Goal: Task Accomplishment & Management: Manage account settings

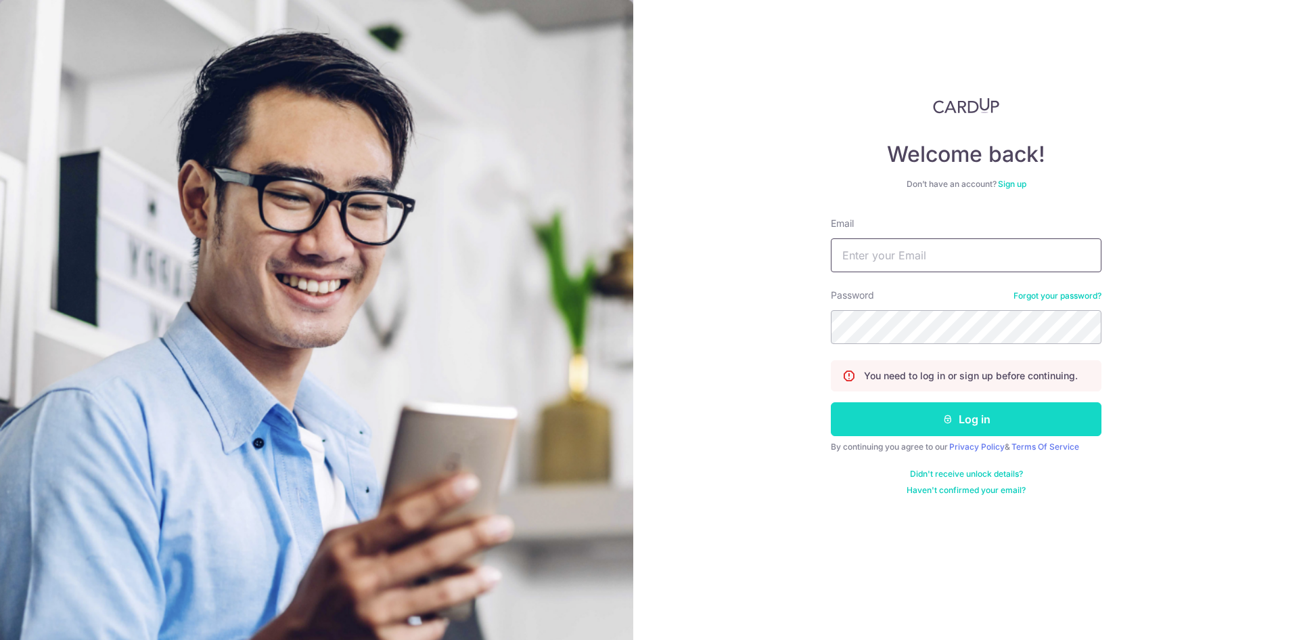
type input "[EMAIL_ADDRESS][DOMAIN_NAME]"
click at [985, 430] on button "Log in" at bounding box center [966, 419] width 271 height 34
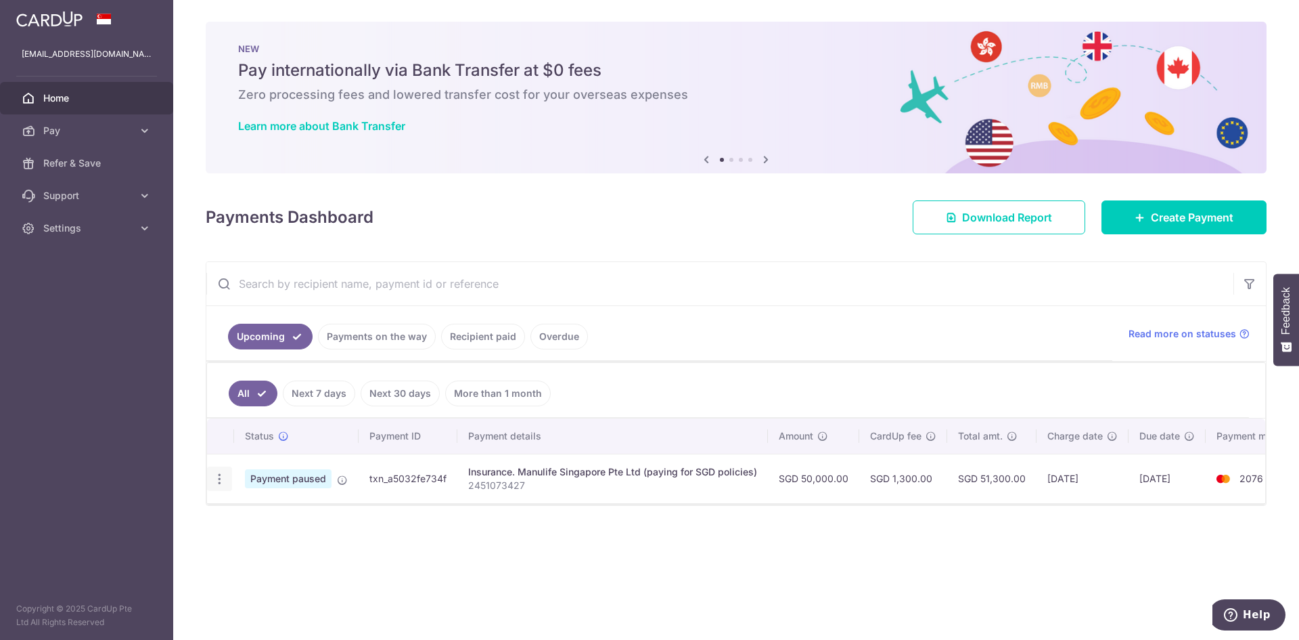
click at [221, 476] on icon "button" at bounding box center [219, 479] width 14 height 14
click at [282, 511] on span "Update payment" at bounding box center [292, 516] width 92 height 16
radio input "true"
type input "50,000.00"
type input "[DATE]"
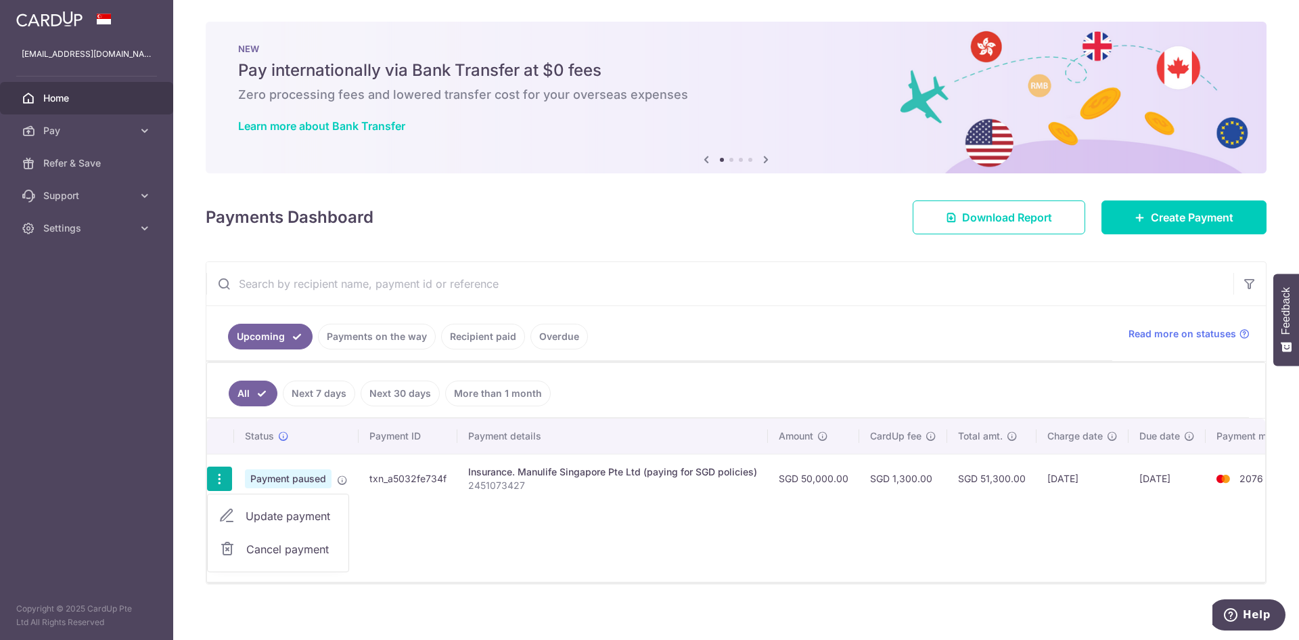
type input "2451073427"
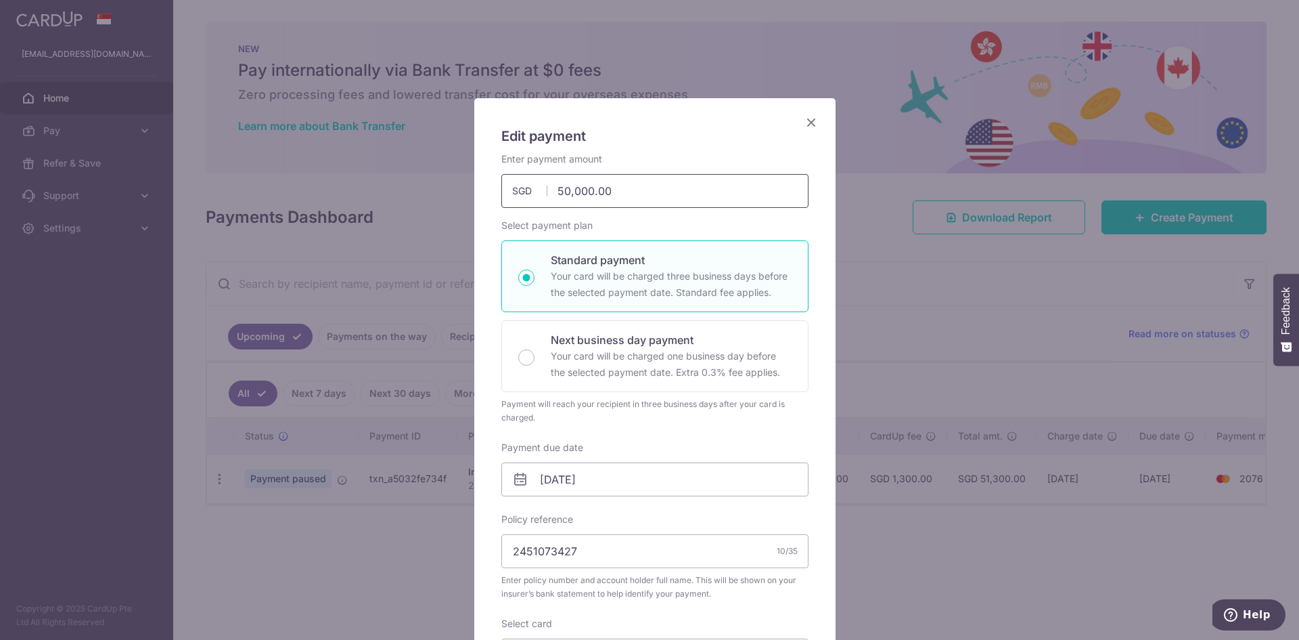
click at [554, 187] on input "50,000.00" at bounding box center [654, 191] width 307 height 34
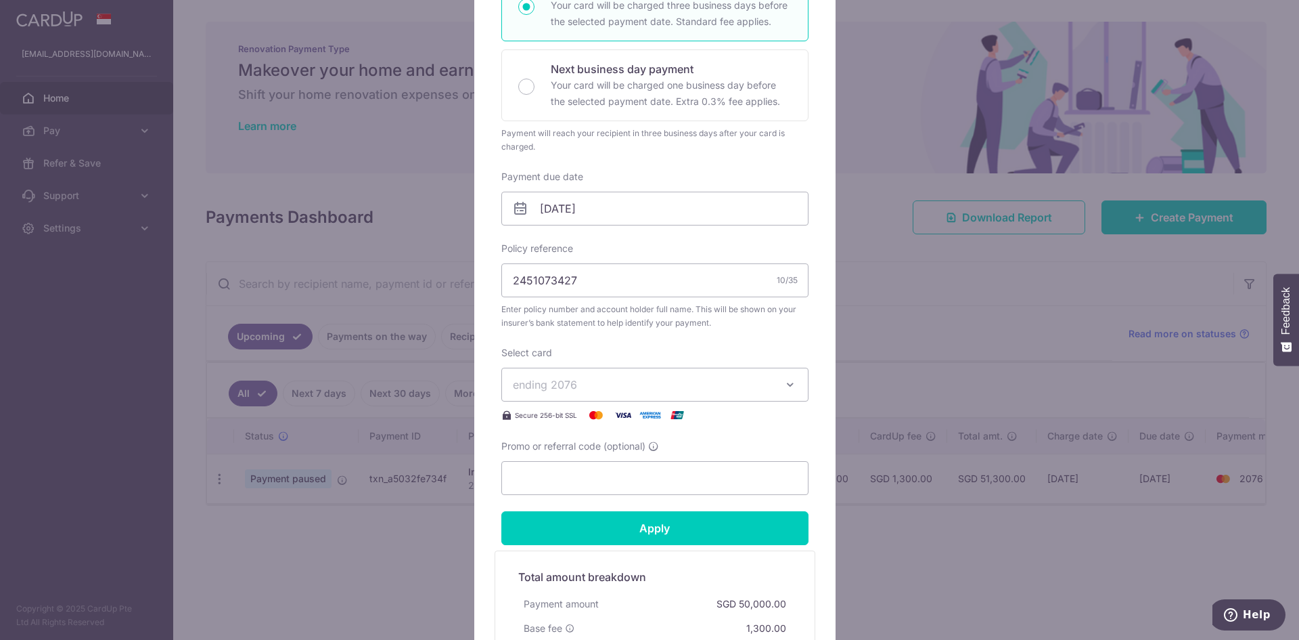
scroll to position [457, 0]
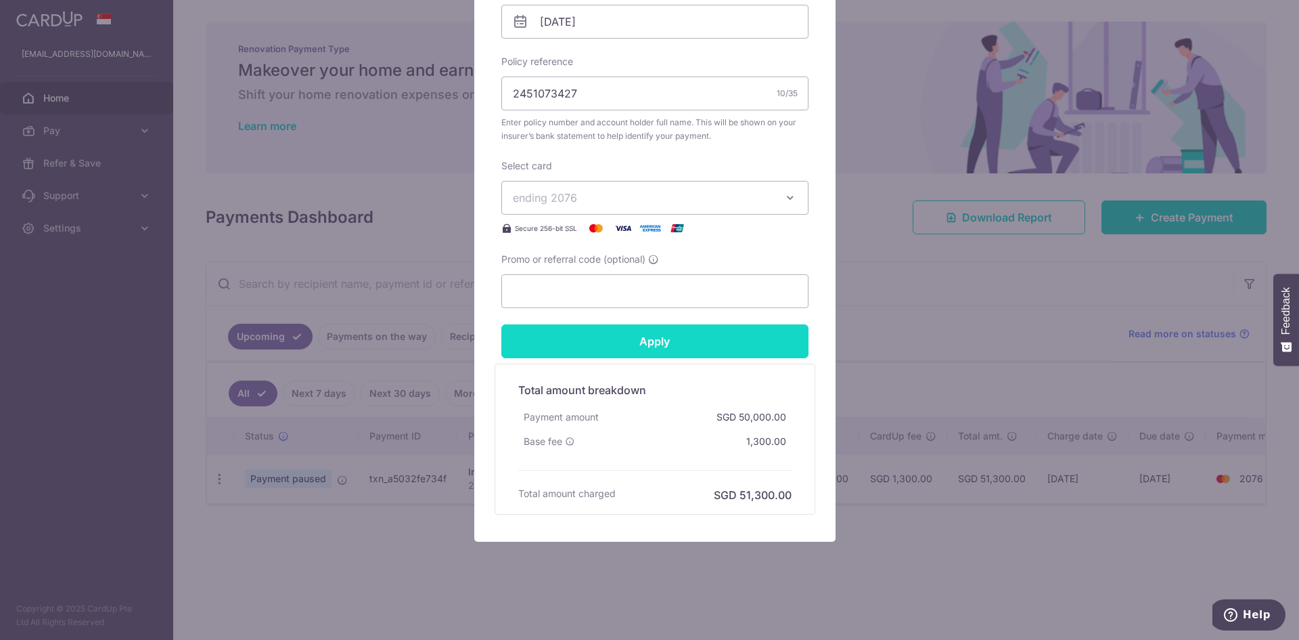
type input "15,000.00"
click at [667, 345] on input "Apply" at bounding box center [654, 341] width 307 height 34
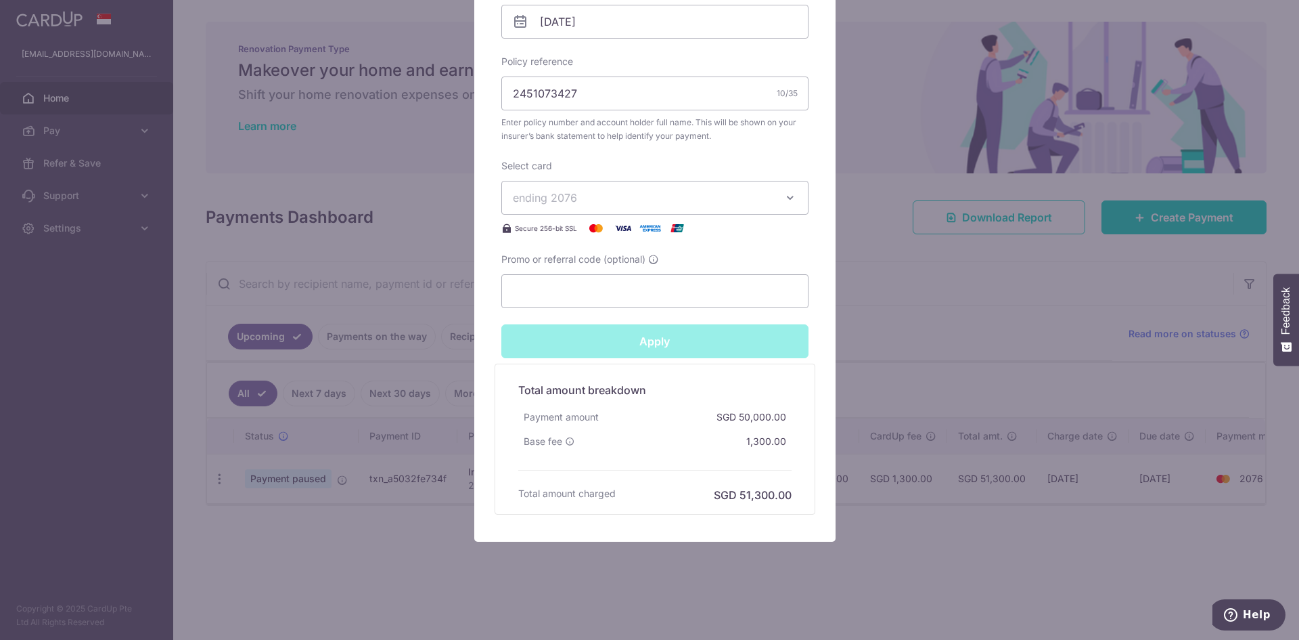
type input "Successfully Applied"
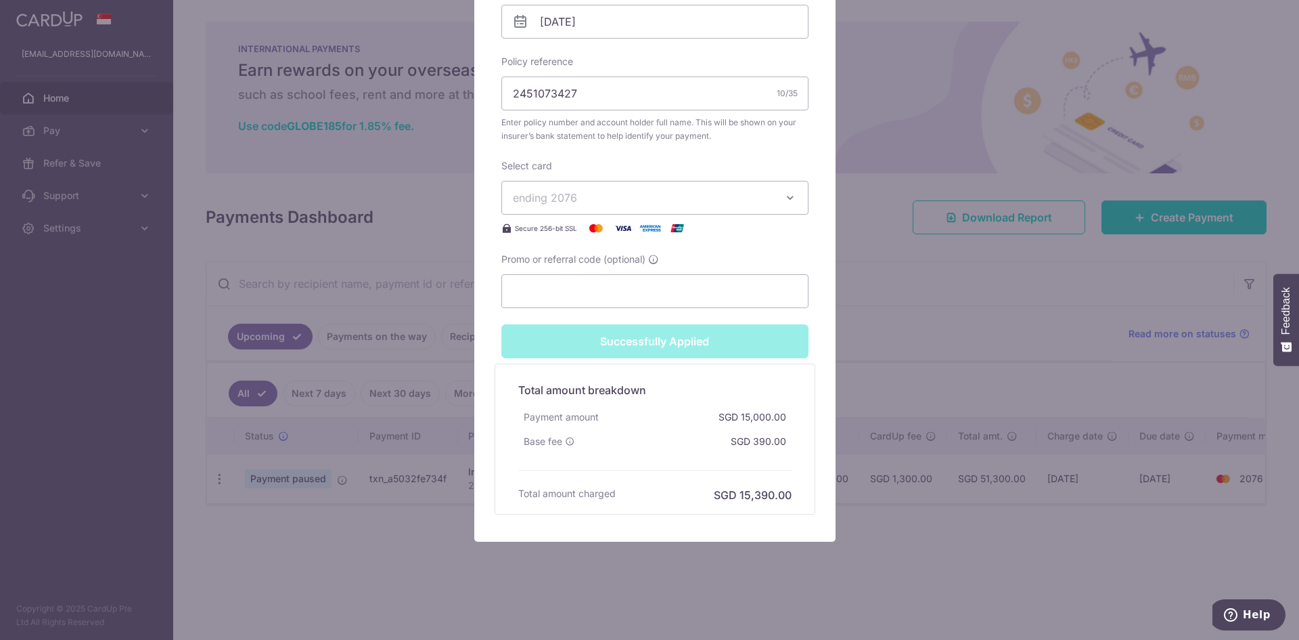
click at [656, 604] on div "Edit payment By clicking apply, you will make changes to all payments to Manuli…" at bounding box center [649, 320] width 1299 height 640
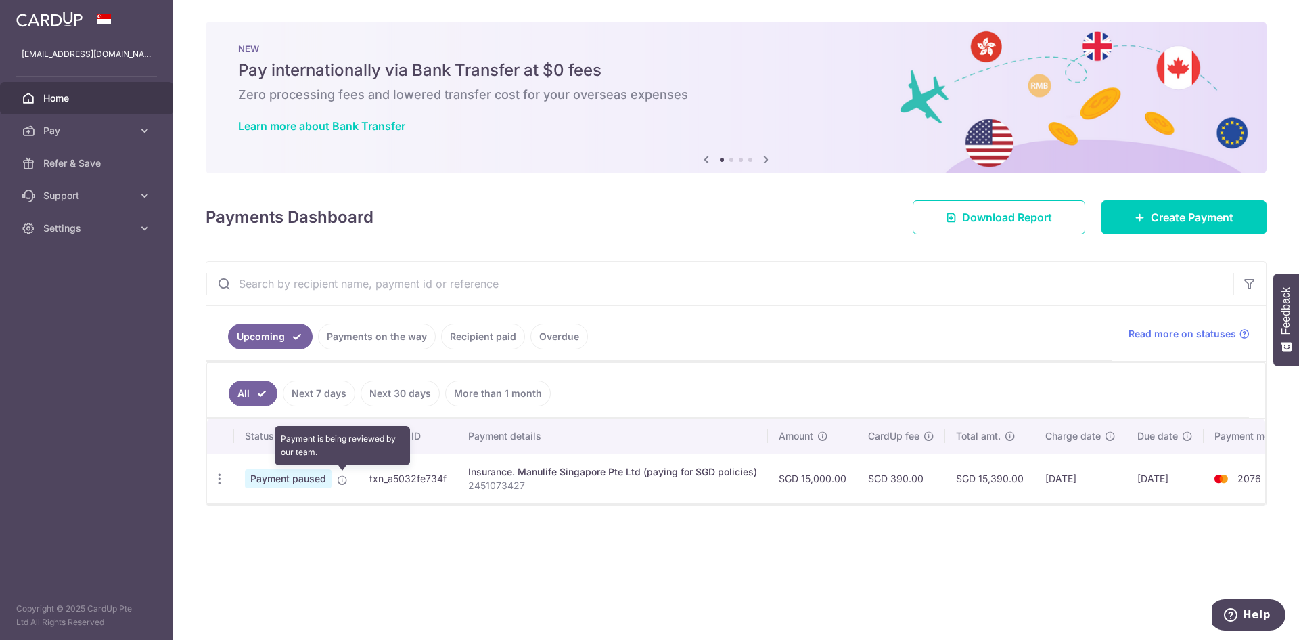
click at [340, 483] on icon at bounding box center [342, 479] width 11 height 11
click at [342, 478] on icon at bounding box center [342, 479] width 11 height 11
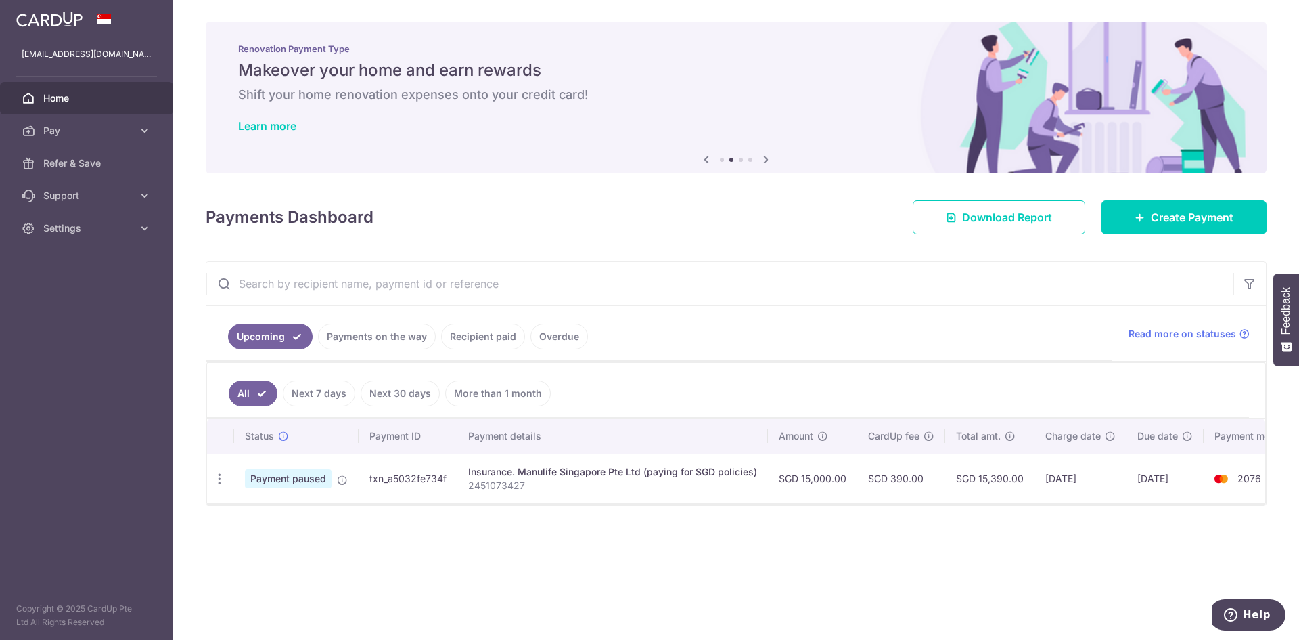
click at [901, 480] on td "SGD 390.00" at bounding box center [901, 477] width 88 height 49
drag, startPoint x: 819, startPoint y: 477, endPoint x: 828, endPoint y: 478, distance: 9.5
click at [819, 478] on td "SGD 15,000.00" at bounding box center [812, 477] width 89 height 49
click at [878, 474] on td "SGD 390.00" at bounding box center [901, 477] width 88 height 49
drag, startPoint x: 979, startPoint y: 470, endPoint x: 1019, endPoint y: 478, distance: 40.7
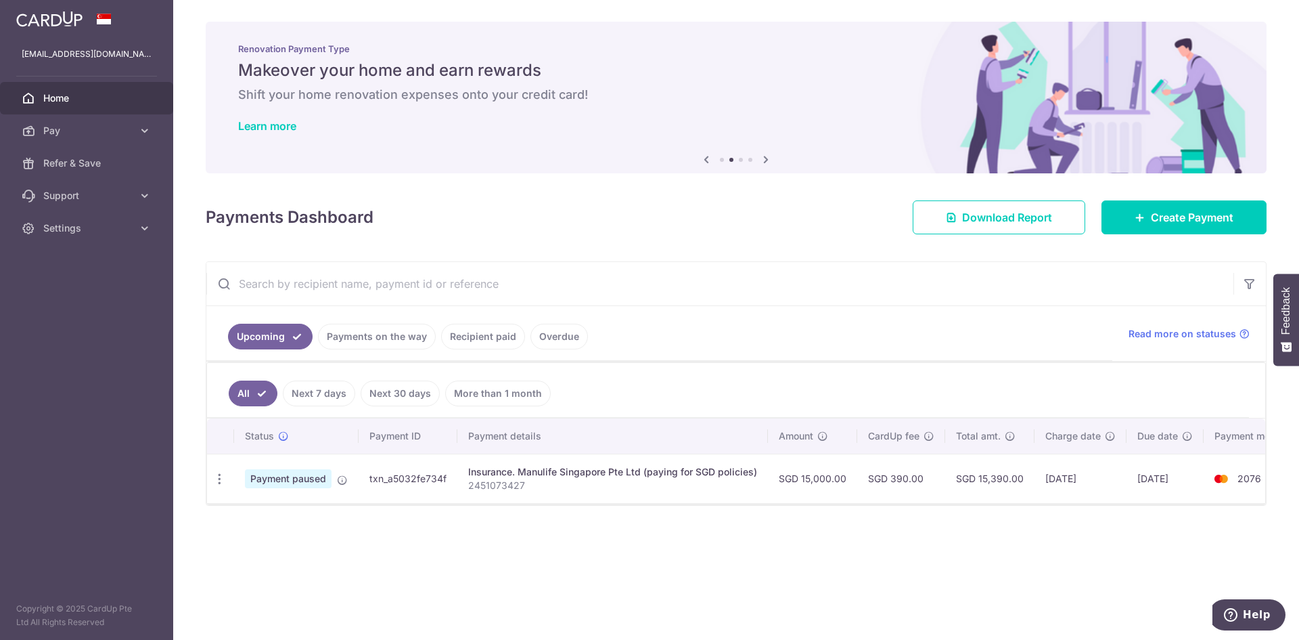
click at [979, 471] on td "SGD 15,390.00" at bounding box center [989, 477] width 89 height 49
click at [1050, 479] on td "[DATE]" at bounding box center [1081, 477] width 92 height 49
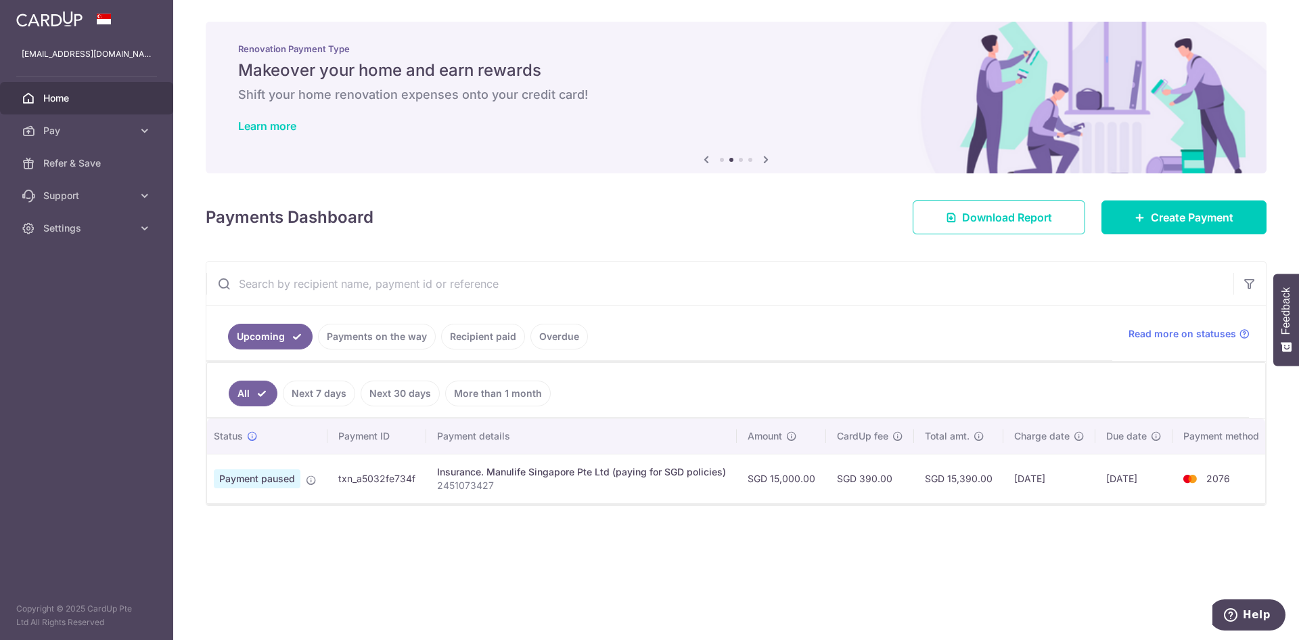
click at [53, 98] on span "Home" at bounding box center [87, 98] width 89 height 14
